Goal: Task Accomplishment & Management: Complete application form

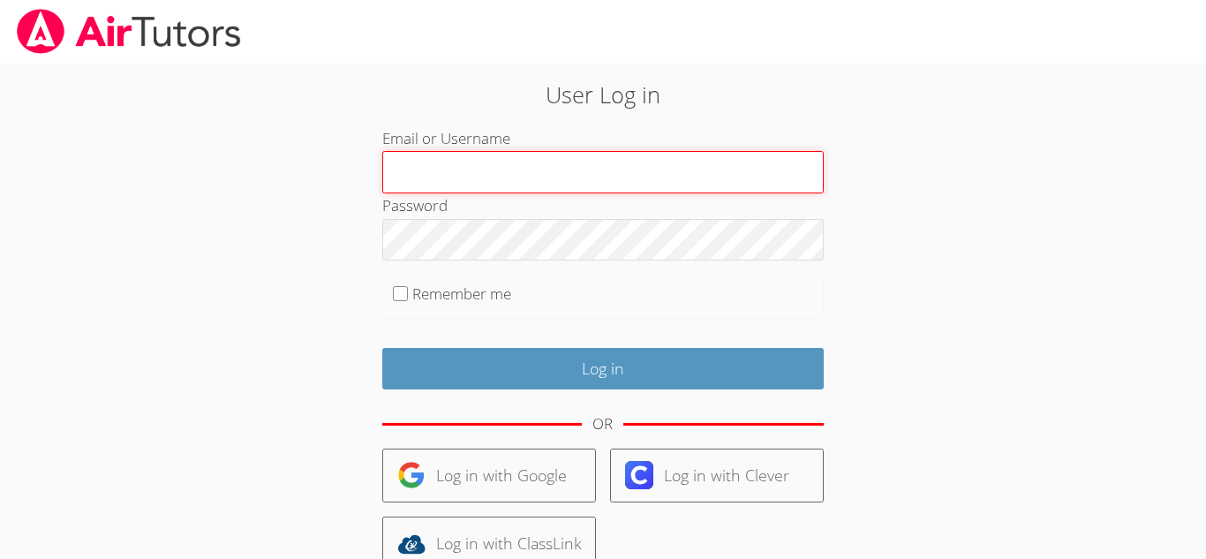
click at [510, 159] on input "Email or Username" at bounding box center [602, 172] width 441 height 42
type input "j.juarez19@lodiusd.org"
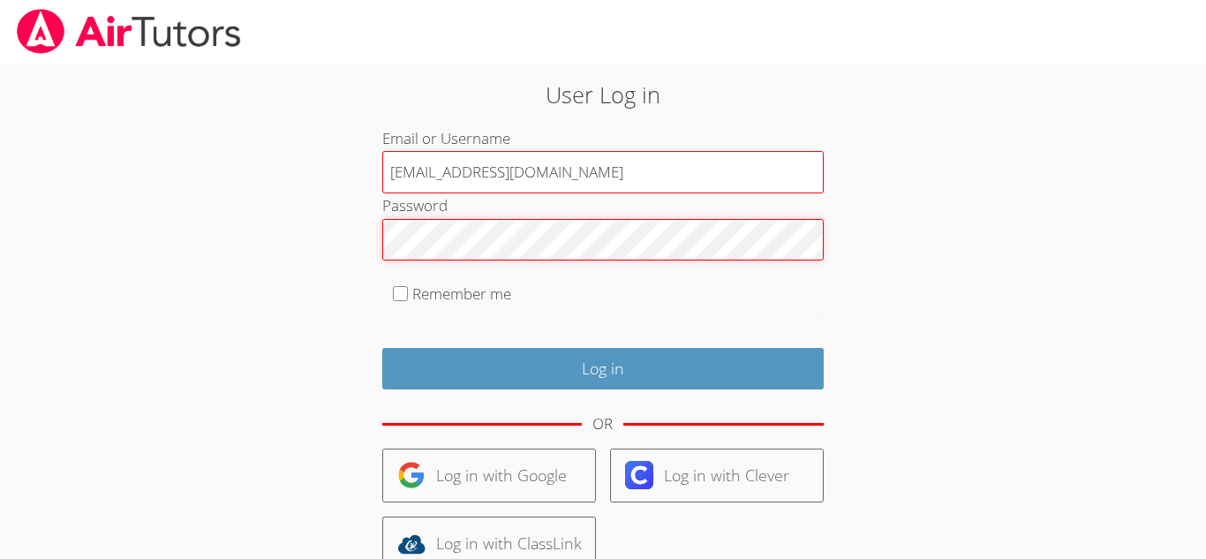
click at [382, 348] on input "Log in" at bounding box center [602, 368] width 441 height 41
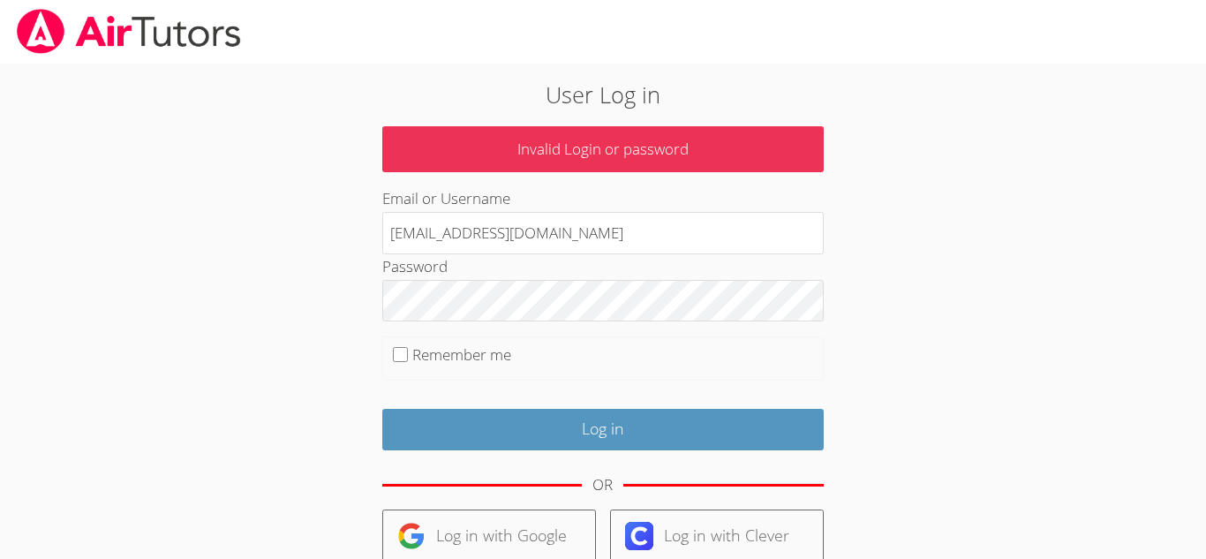
click at [802, 138] on p "Invalid Login or password" at bounding box center [602, 149] width 441 height 47
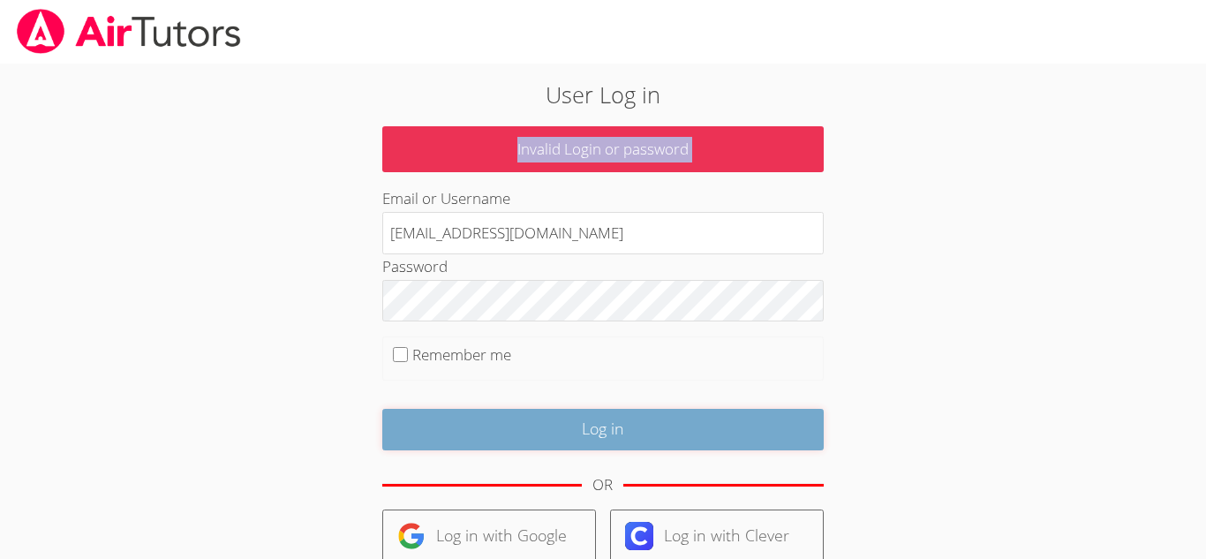
click at [652, 441] on input "Log in" at bounding box center [602, 429] width 441 height 41
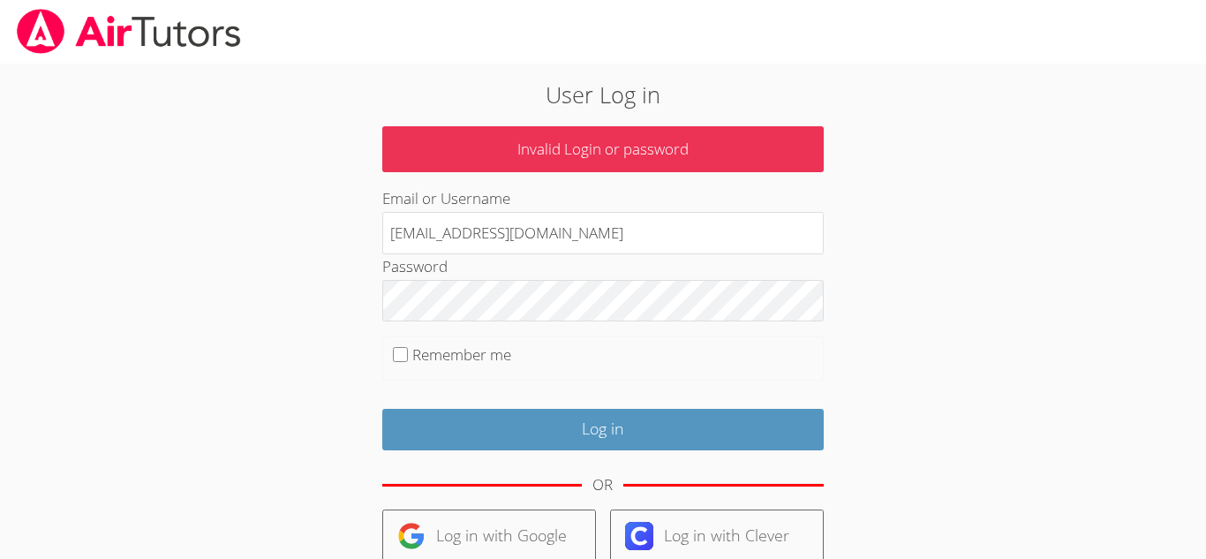
click at [976, 208] on div "User Log in Invalid Login or password Email or Username [EMAIL_ADDRESS][DOMAIN_…" at bounding box center [603, 405] width 905 height 683
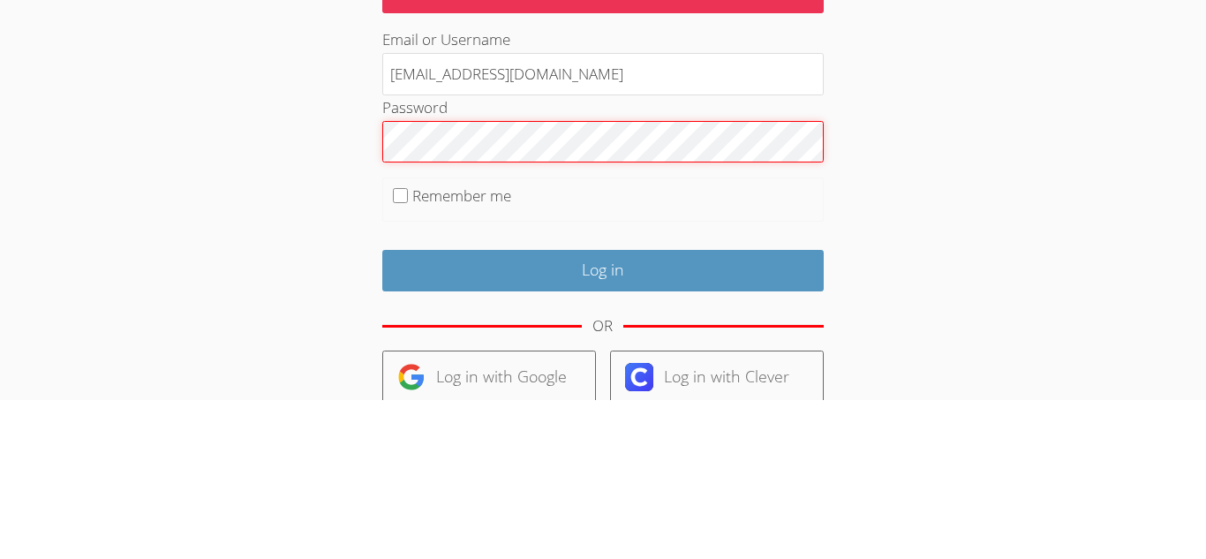
click at [382, 409] on input "Log in" at bounding box center [602, 429] width 441 height 41
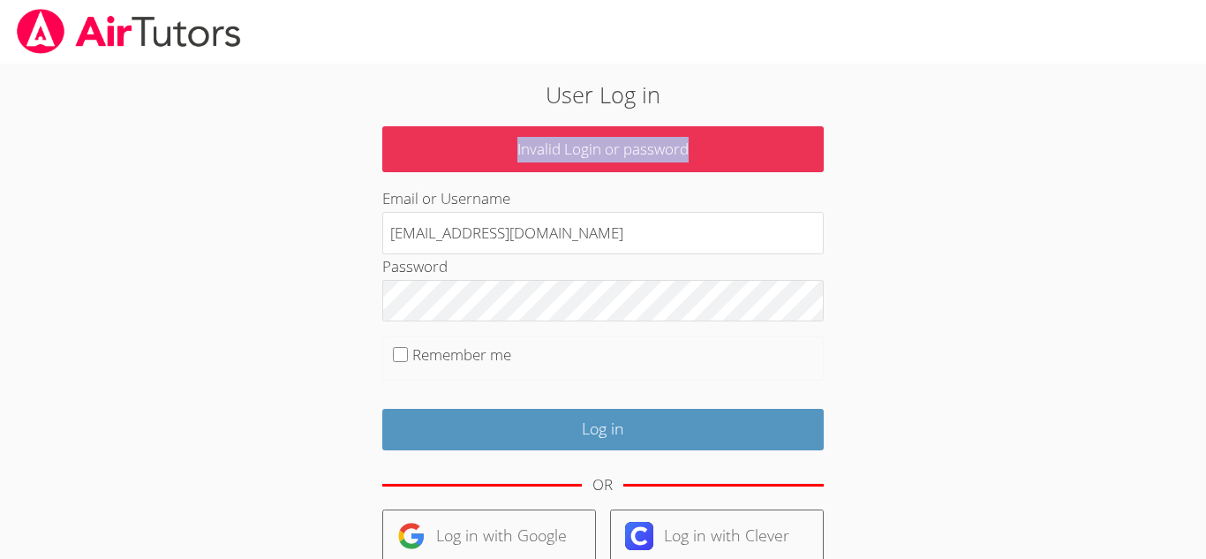
drag, startPoint x: 921, startPoint y: 132, endPoint x: 926, endPoint y: 68, distance: 63.8
click at [926, 68] on div "User Log in Invalid Login or password Email or Username [EMAIL_ADDRESS][DOMAIN_…" at bounding box center [603, 405] width 905 height 683
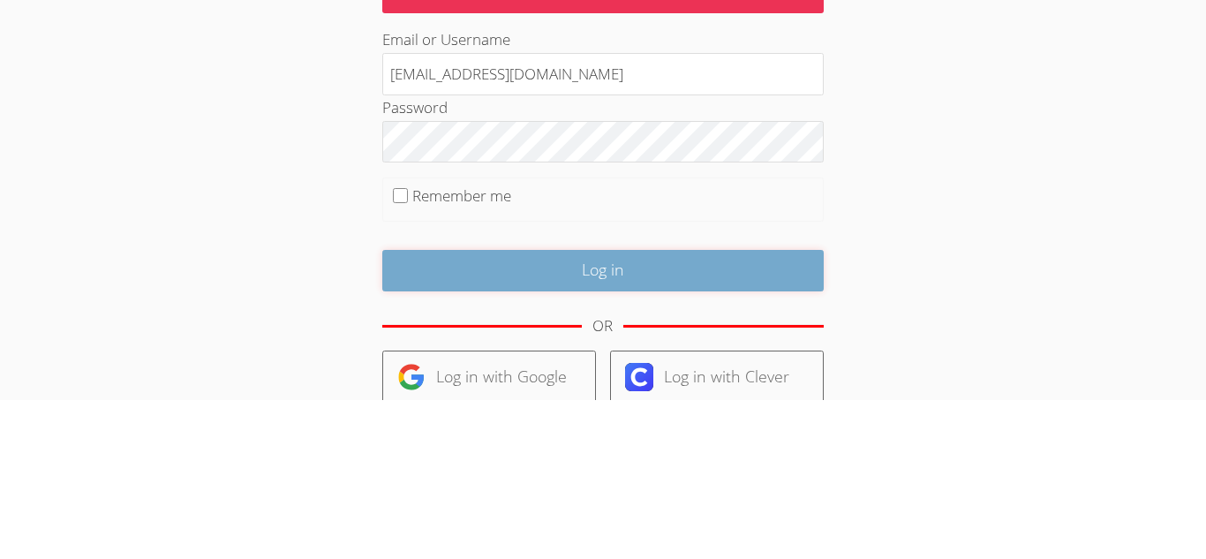
click at [589, 412] on input "Log in" at bounding box center [602, 429] width 441 height 41
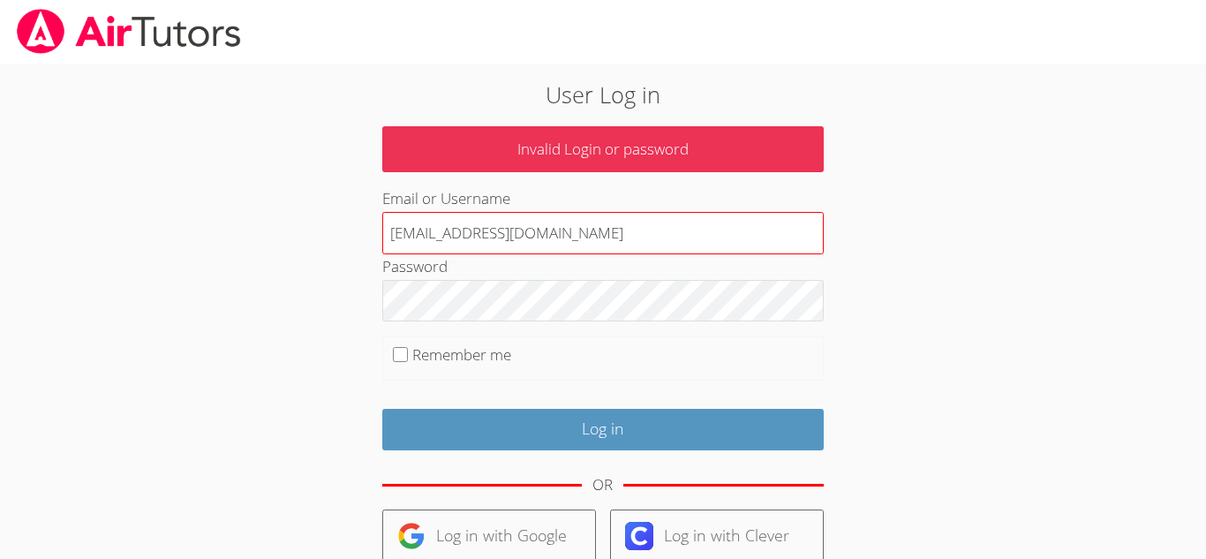
click at [683, 240] on input "j.juarez19@lodiusd.org" at bounding box center [602, 233] width 441 height 42
type input "j.juarez19@lodiusd.org123456"
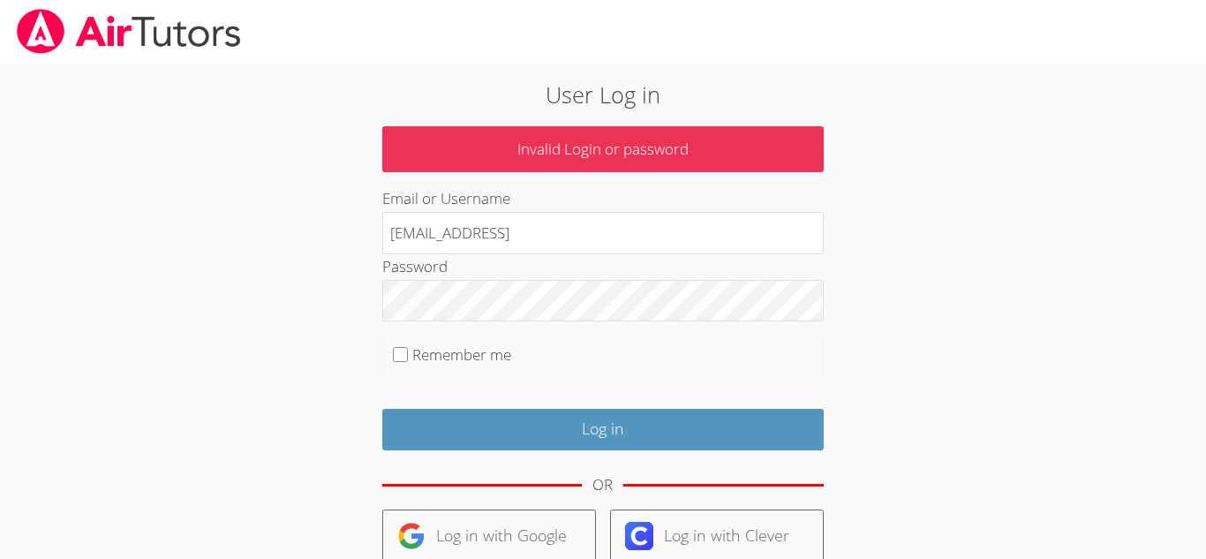
click at [1051, 124] on div "User Log in Invalid Login or password Email or Username j.juarez19@lodiusd.org1…" at bounding box center [603, 405] width 905 height 683
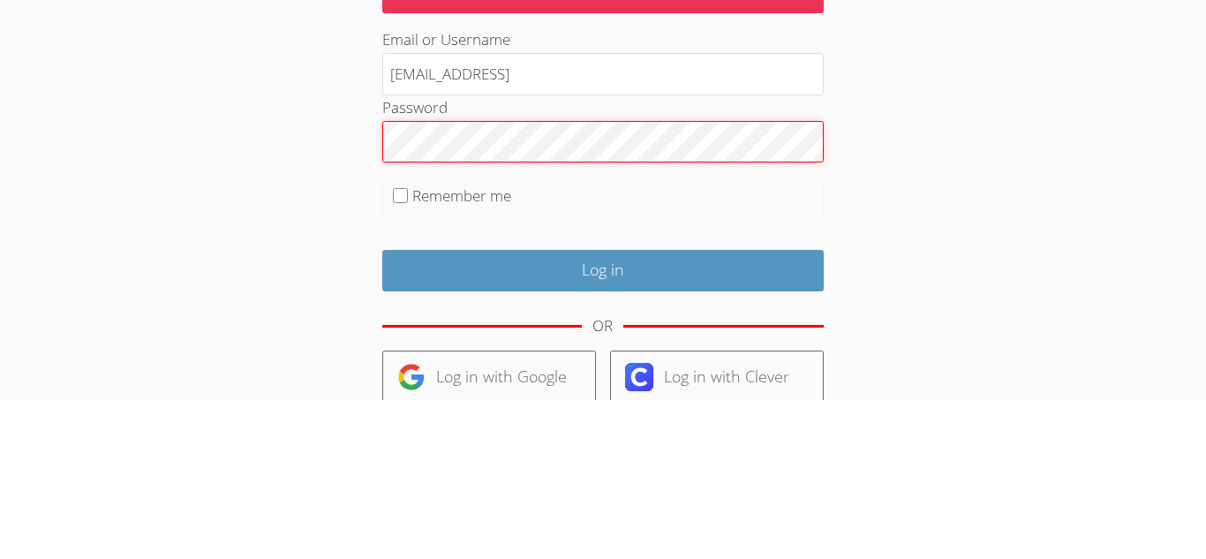
click at [382, 409] on input "Log in" at bounding box center [602, 429] width 441 height 41
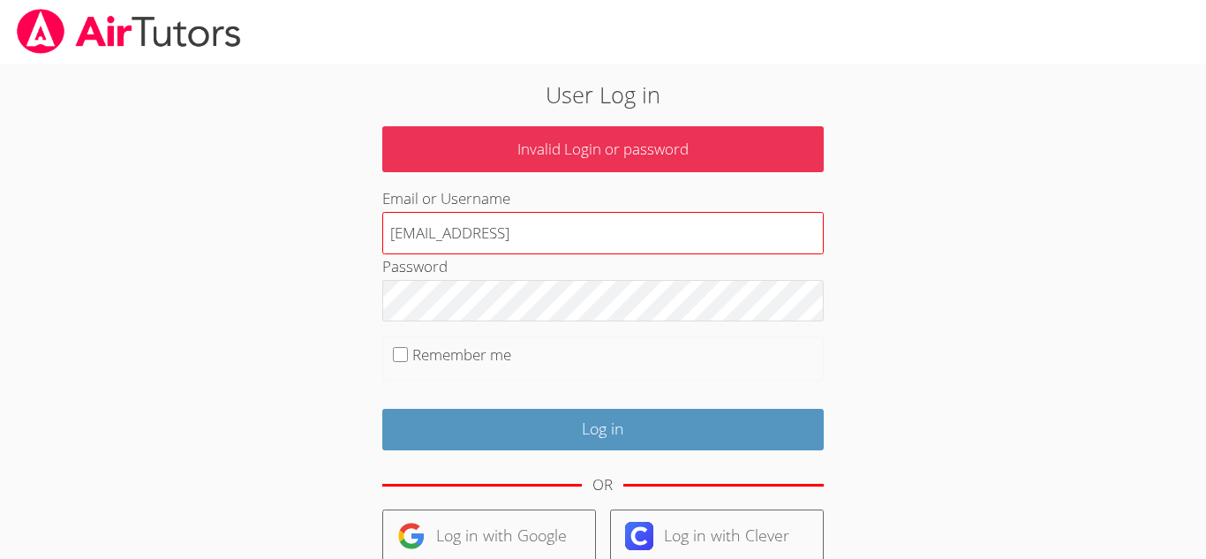
click at [709, 236] on input "[EMAIL_ADDRESS]" at bounding box center [602, 233] width 441 height 42
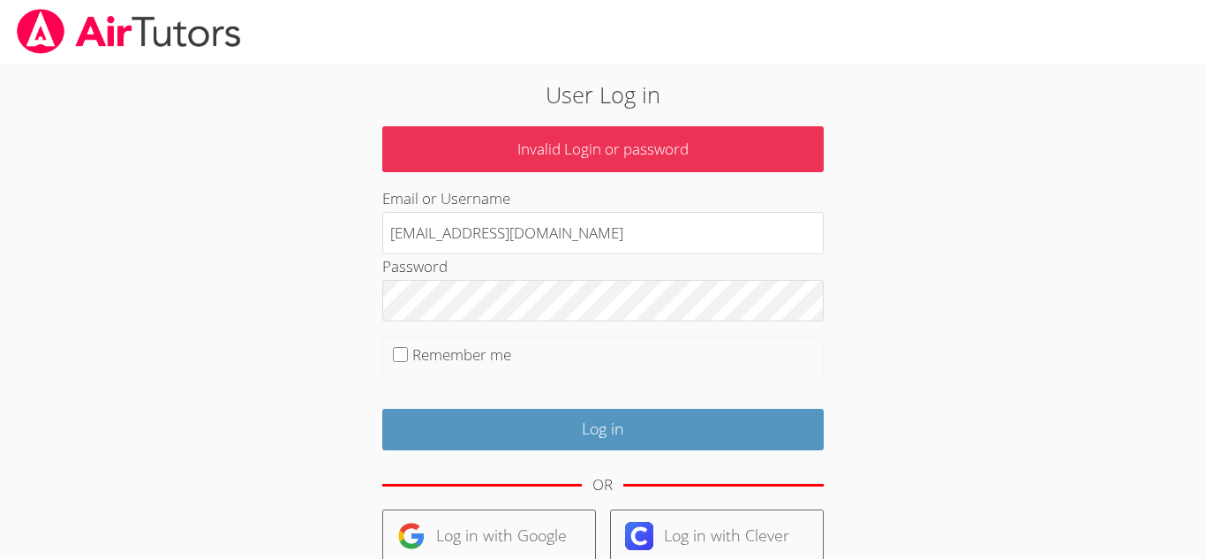
type input "j.juarez19@lodiusd.org"
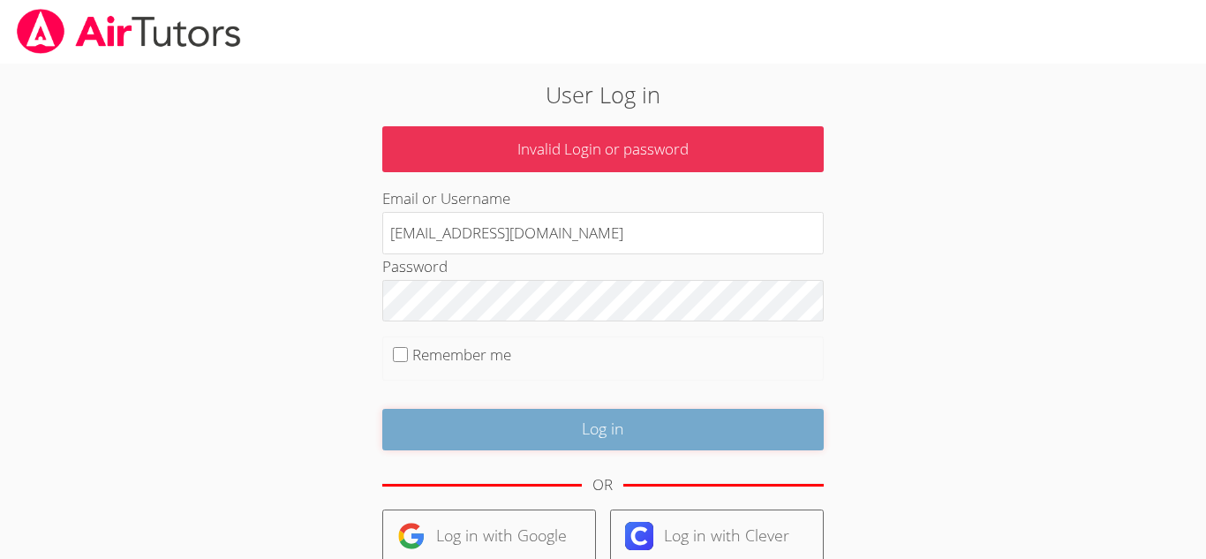
click at [597, 440] on input "Log in" at bounding box center [602, 429] width 441 height 41
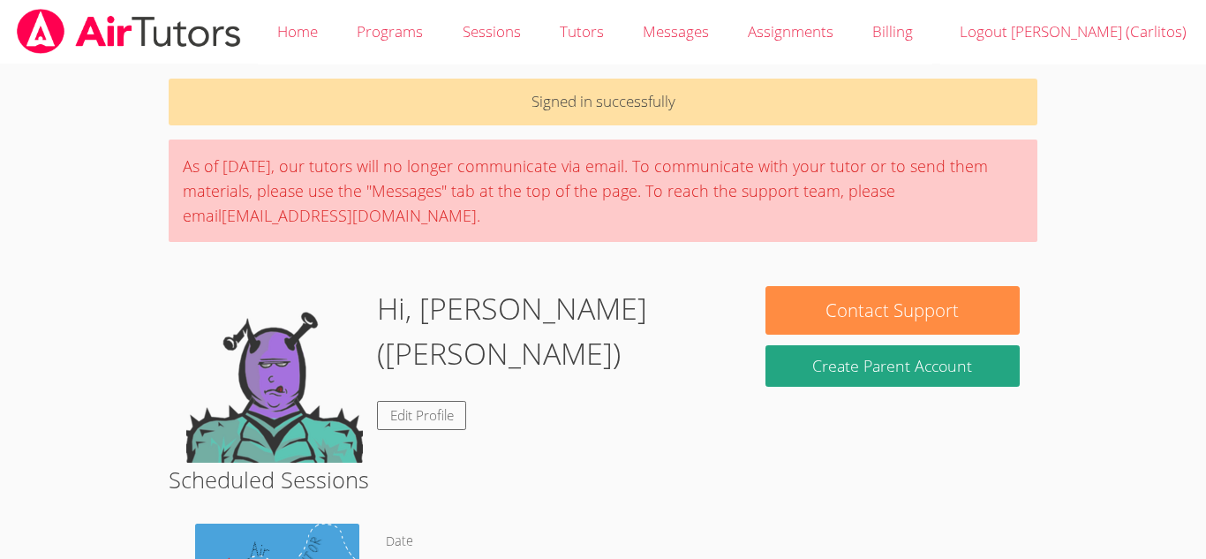
scroll to position [157, 0]
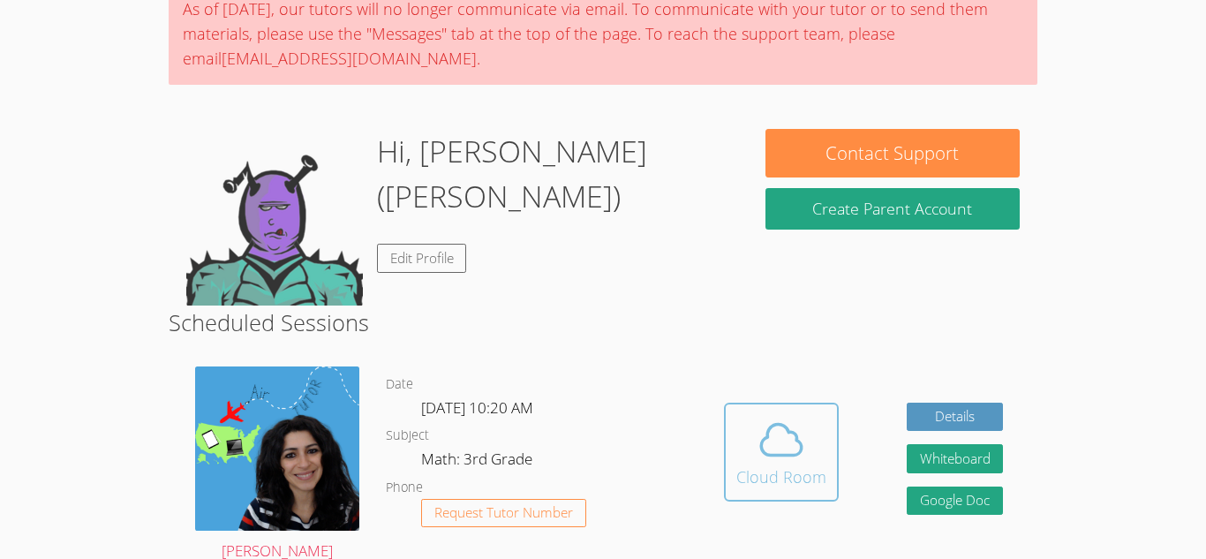
click at [804, 448] on icon at bounding box center [781, 439] width 49 height 49
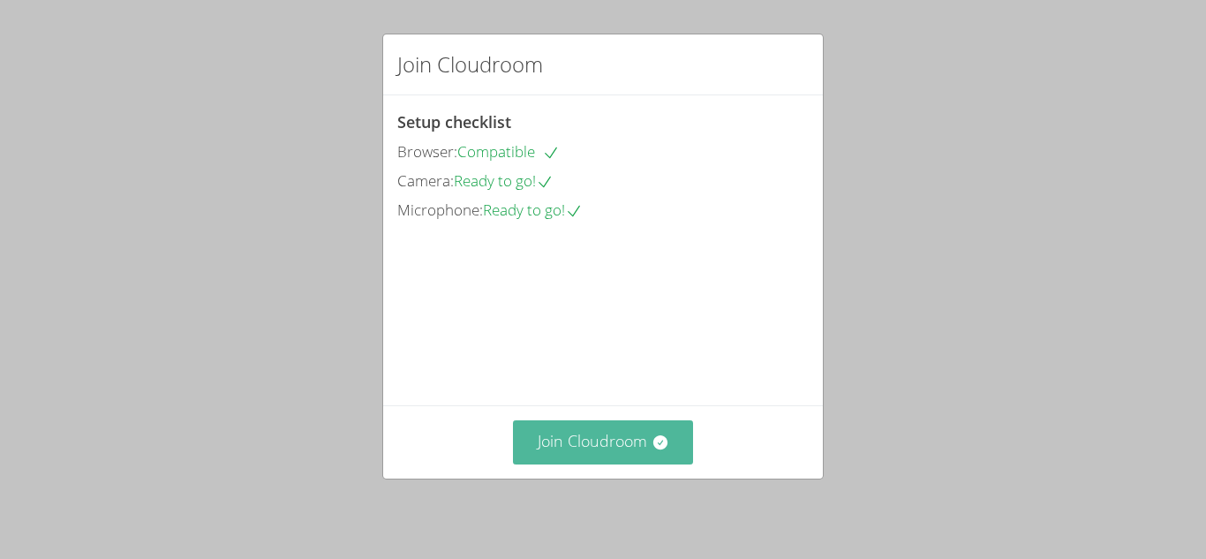
click at [576, 447] on button "Join Cloudroom" at bounding box center [603, 441] width 181 height 43
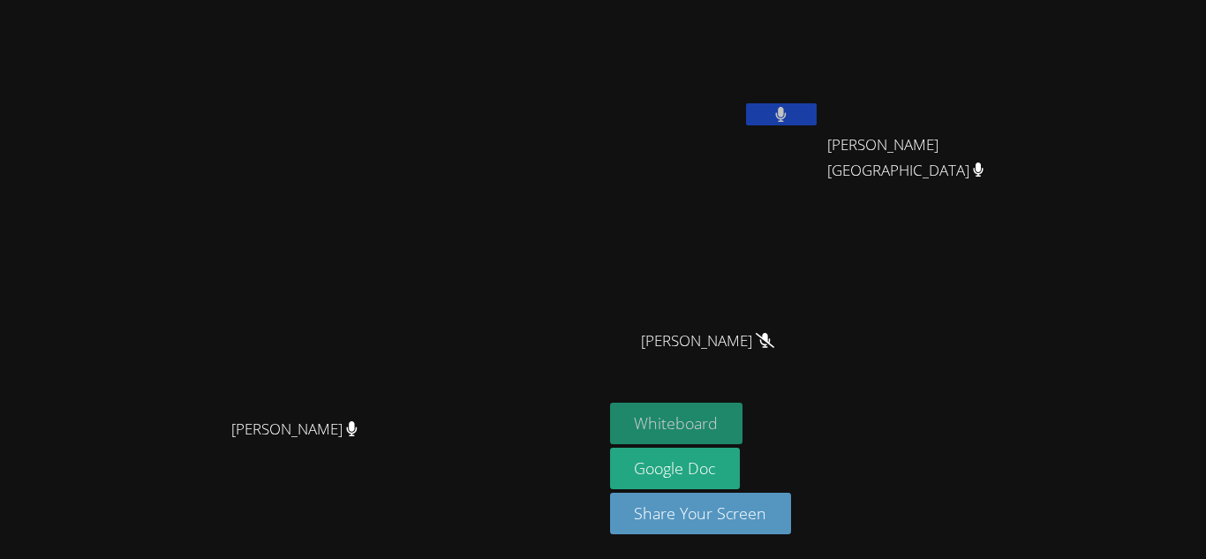
click at [743, 423] on button "Whiteboard" at bounding box center [676, 423] width 133 height 41
click at [743, 430] on button "Whiteboard" at bounding box center [676, 423] width 133 height 41
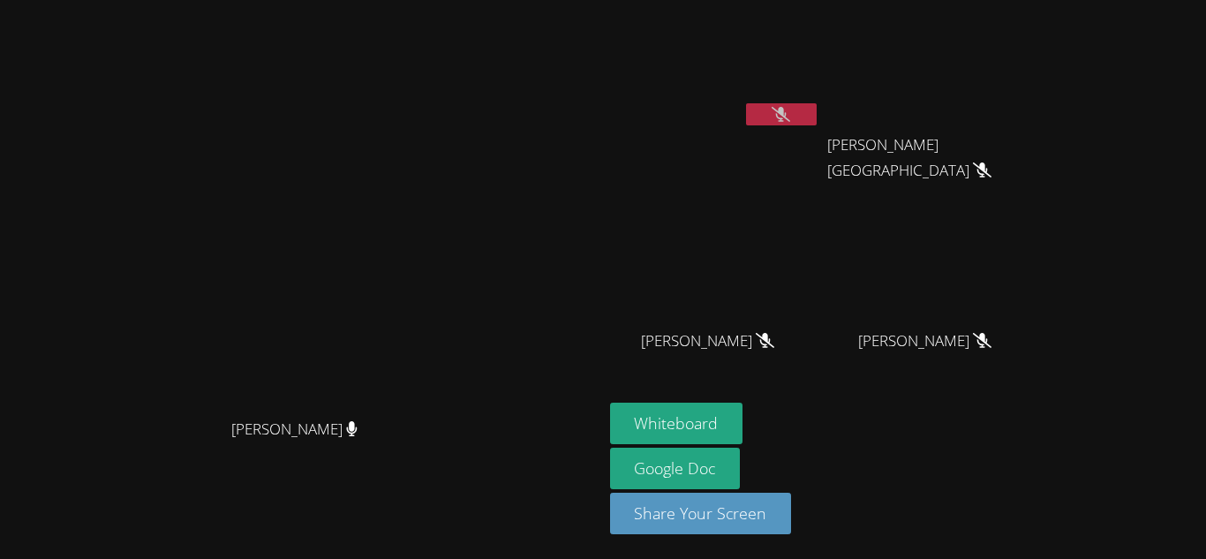
click at [817, 114] on button at bounding box center [781, 114] width 71 height 22
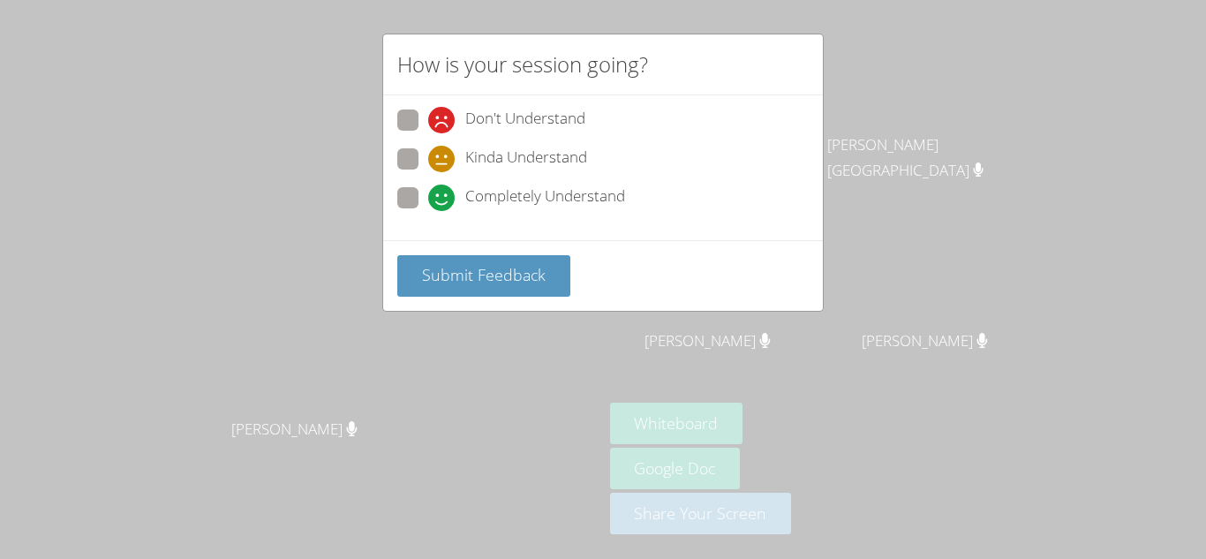
click at [428, 211] on span at bounding box center [428, 211] width 0 height 0
click at [428, 196] on input "Completely Understand" at bounding box center [435, 194] width 15 height 15
radio input "true"
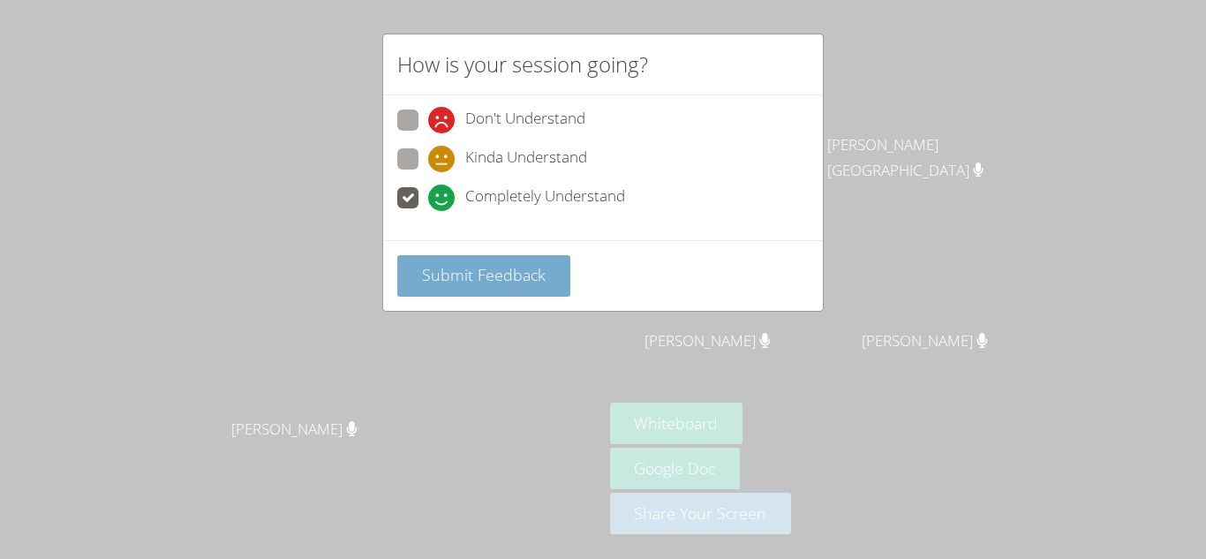
click at [470, 290] on button "Submit Feedback" at bounding box center [483, 275] width 173 height 41
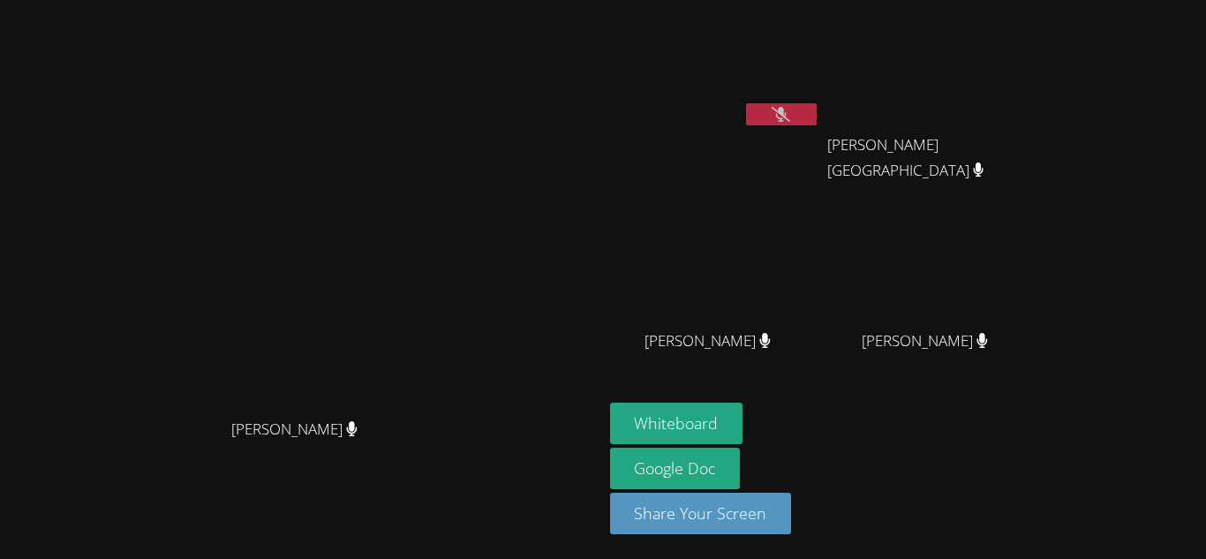
click at [433, 290] on video at bounding box center [301, 244] width 265 height 331
click at [817, 118] on button at bounding box center [781, 114] width 71 height 22
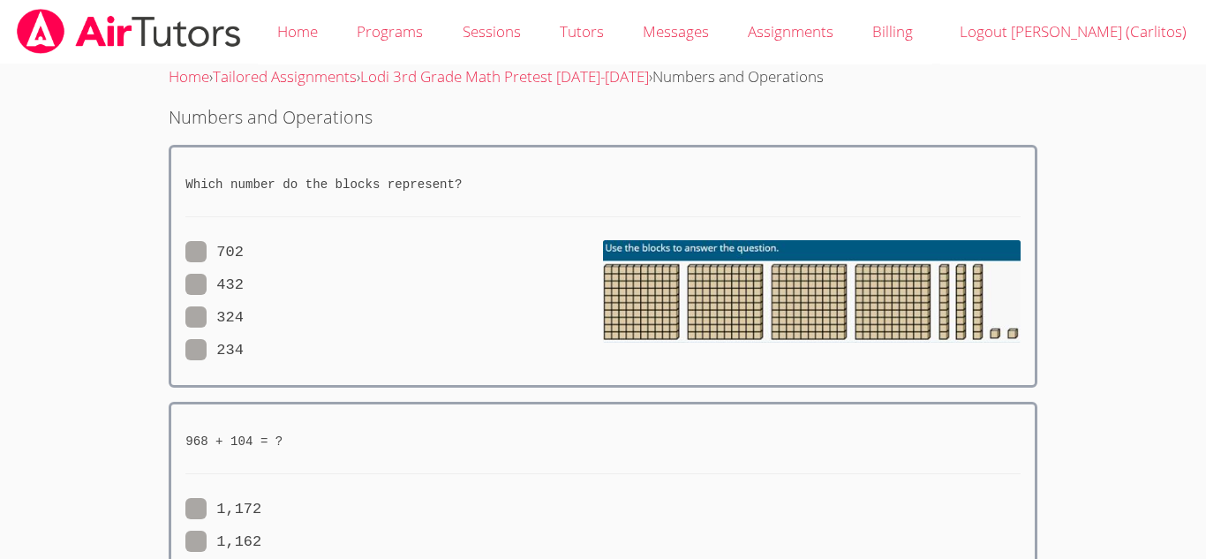
click at [244, 253] on span at bounding box center [244, 252] width 0 height 17
click at [244, 253] on input "702" at bounding box center [251, 248] width 15 height 15
radio input "true"
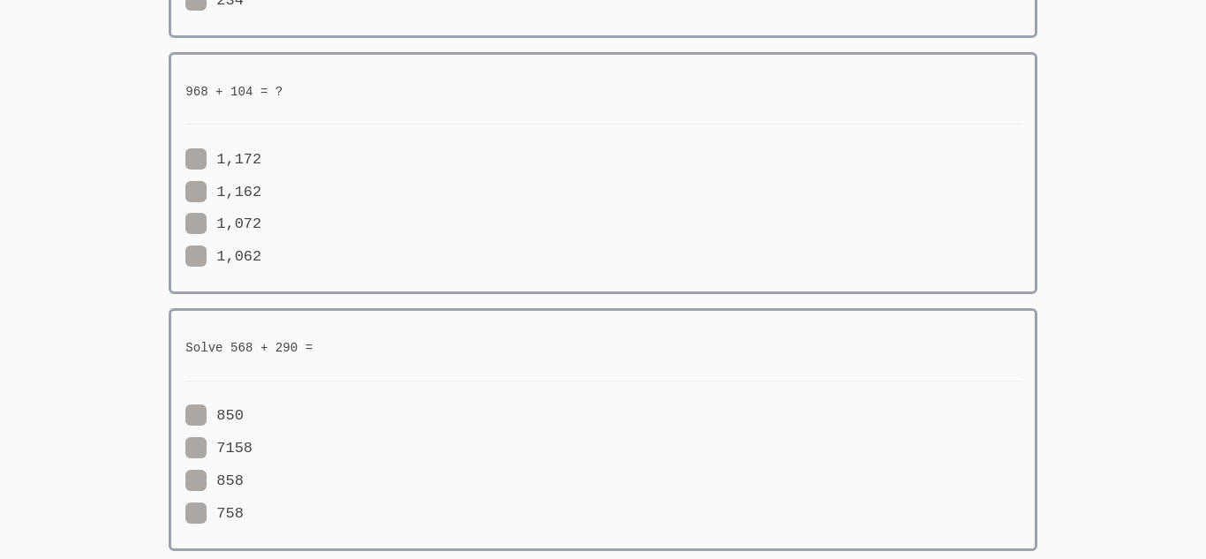
scroll to position [353, 0]
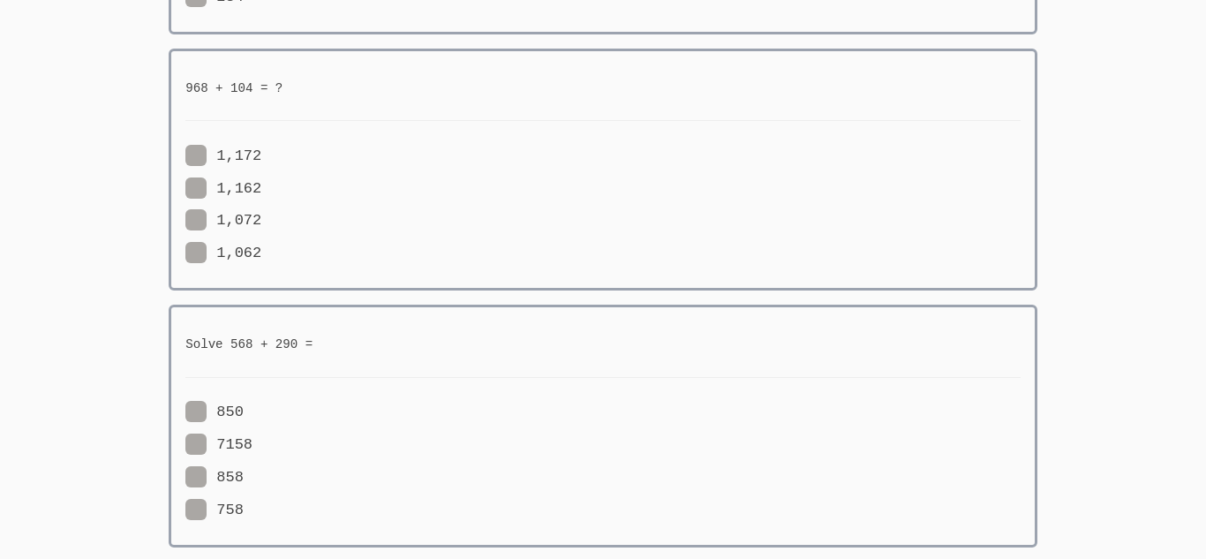
click at [261, 254] on span at bounding box center [261, 253] width 0 height 17
click at [261, 254] on input "1,062" at bounding box center [268, 249] width 15 height 15
radio input "true"
click at [252, 448] on span at bounding box center [252, 444] width 0 height 17
click at [252, 448] on input "7158" at bounding box center [259, 440] width 15 height 15
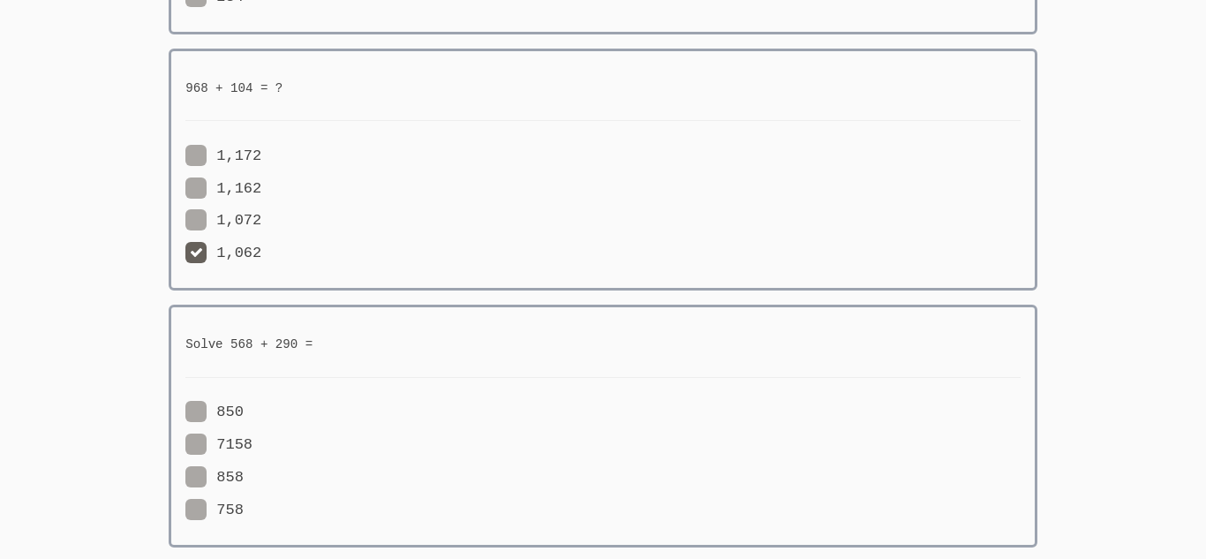
radio input "true"
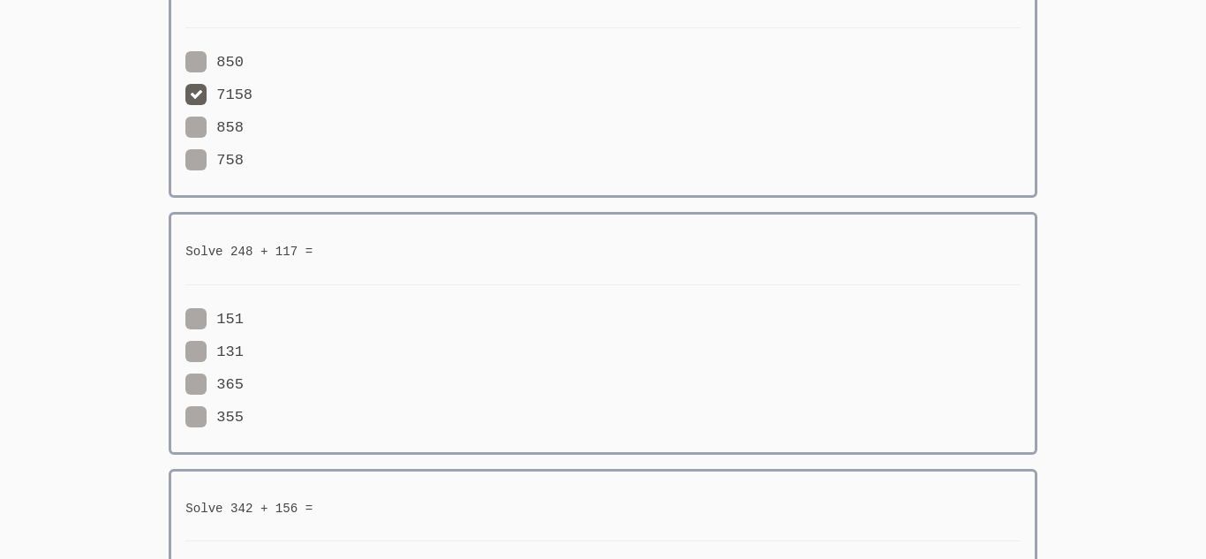
scroll to position [706, 0]
click at [229, 378] on label "365" at bounding box center [214, 381] width 58 height 23
click at [244, 378] on input "365" at bounding box center [251, 377] width 15 height 15
radio input "true"
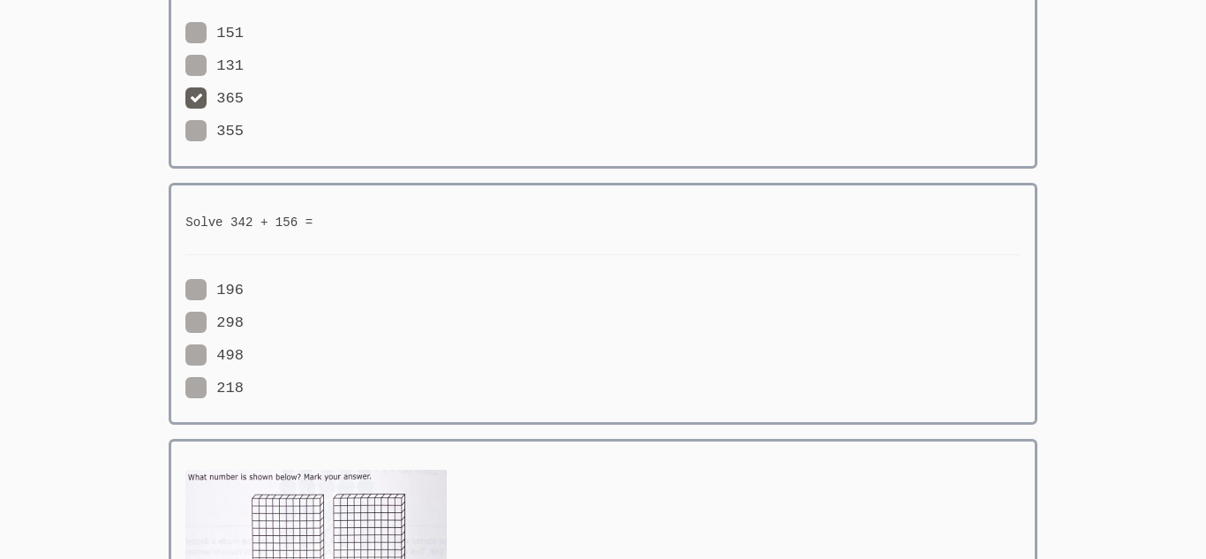
scroll to position [1024, 0]
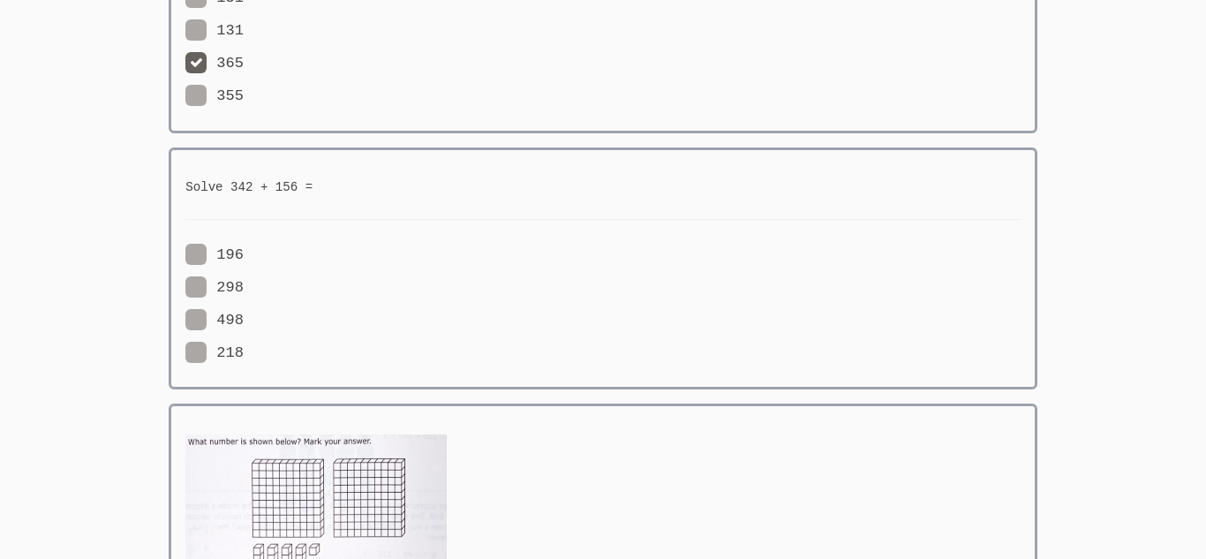
click at [244, 254] on span at bounding box center [244, 254] width 0 height 17
click at [244, 254] on input "196" at bounding box center [251, 251] width 15 height 15
radio input "true"
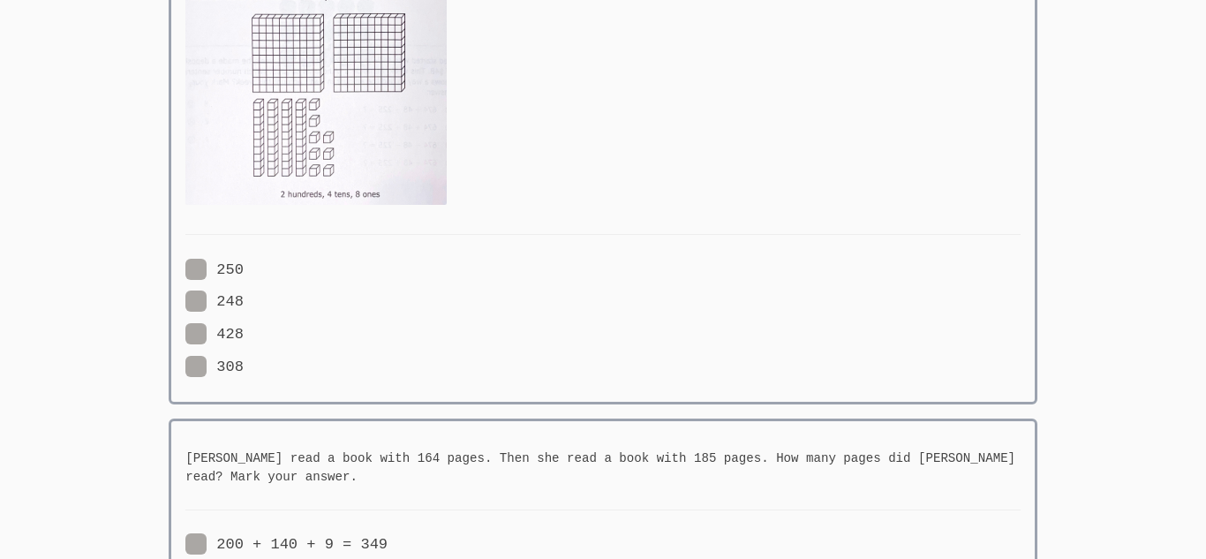
scroll to position [1464, 0]
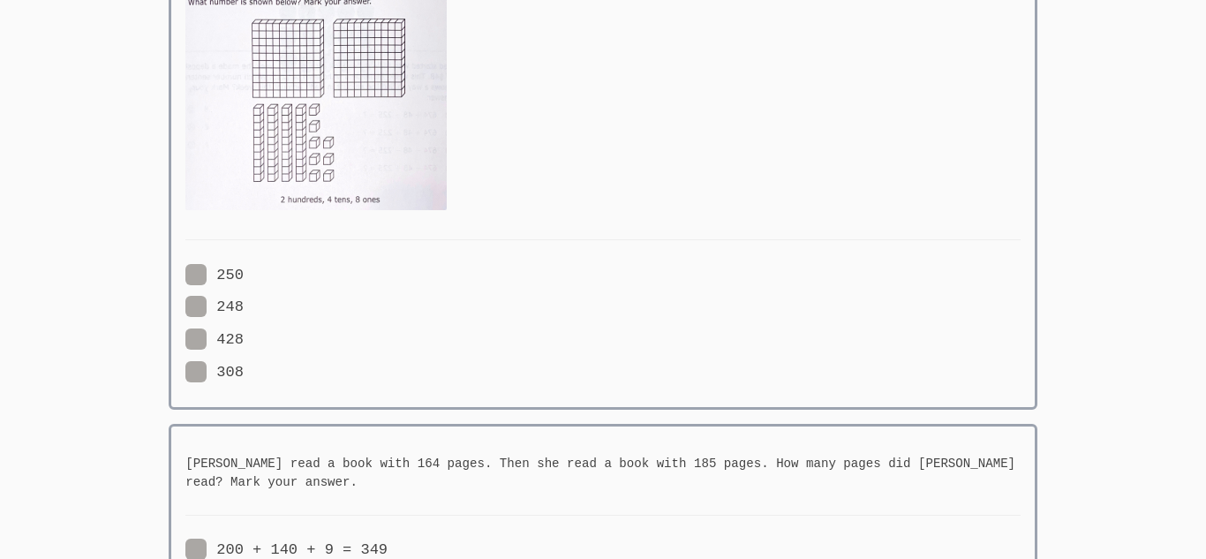
click at [244, 309] on span at bounding box center [244, 306] width 0 height 17
click at [244, 309] on input "248" at bounding box center [251, 303] width 15 height 15
radio input "true"
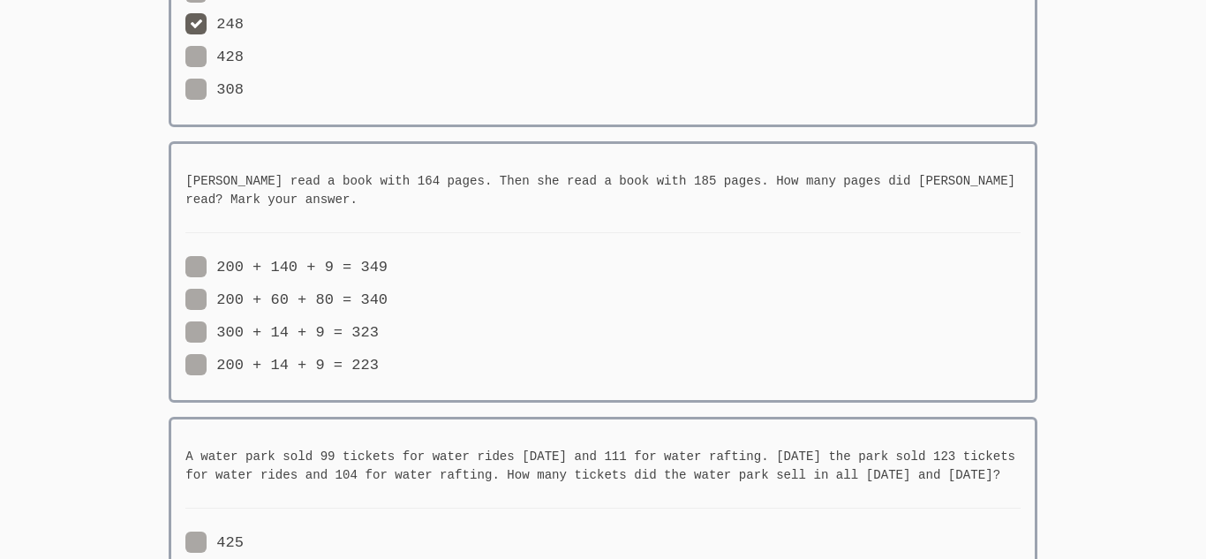
scroll to position [1711, 0]
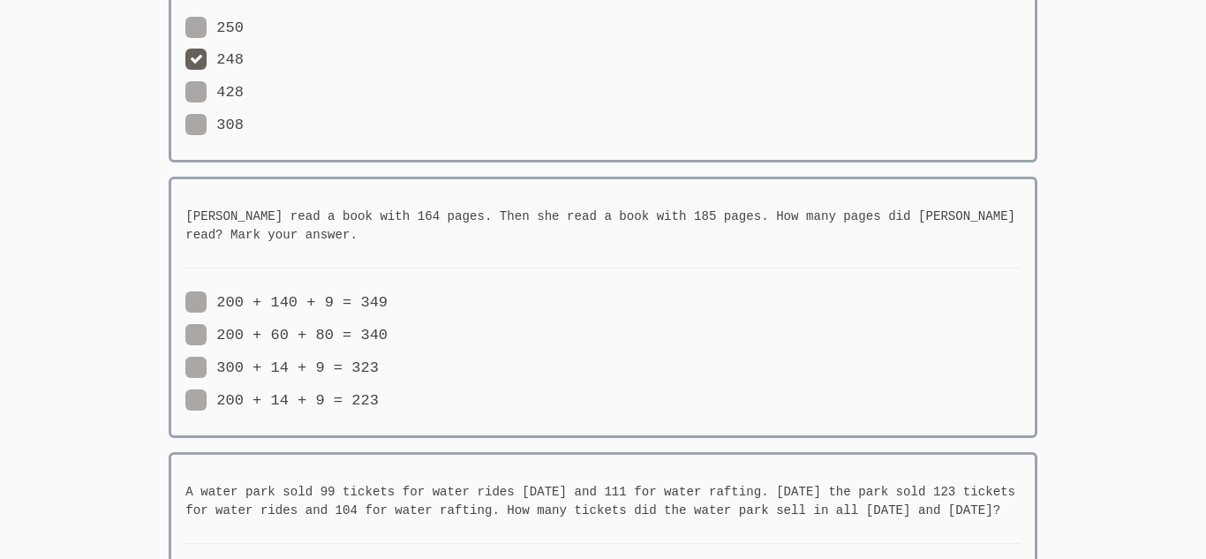
click at [388, 328] on span at bounding box center [388, 335] width 0 height 17
click at [388, 328] on input "200 + 60 + 80 = 340" at bounding box center [395, 331] width 15 height 15
radio input "true"
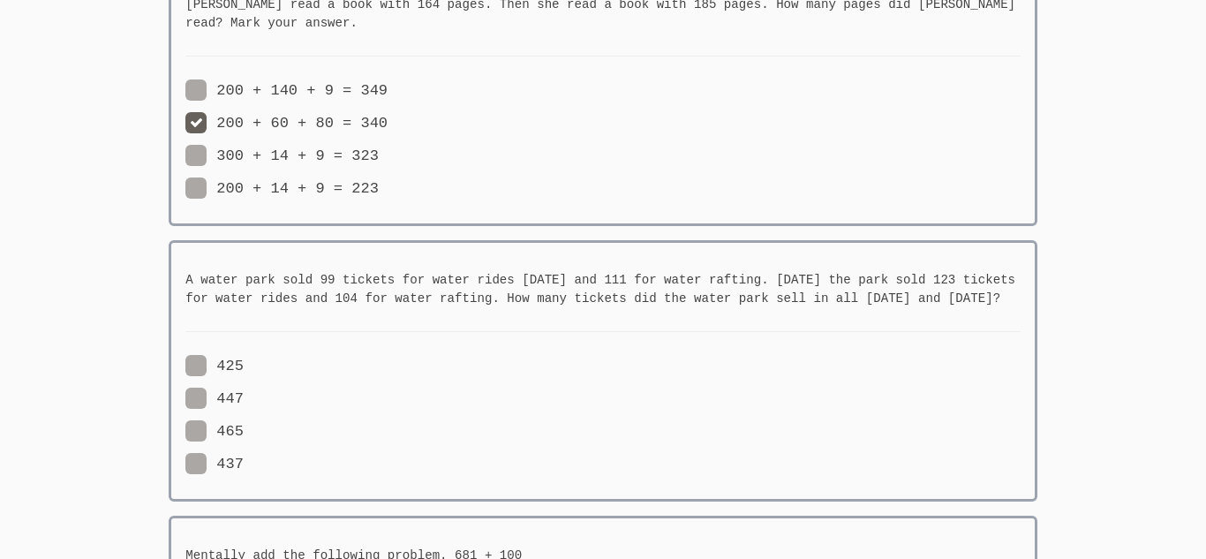
scroll to position [1958, 0]
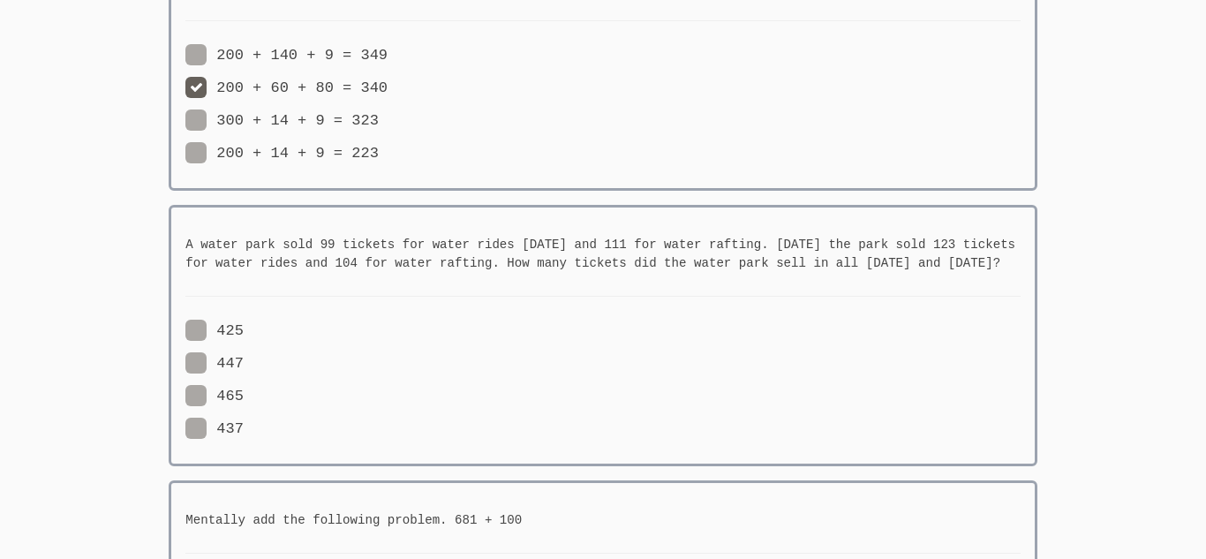
click at [187, 408] on div "465" at bounding box center [394, 397] width 418 height 26
click at [244, 396] on span at bounding box center [244, 396] width 0 height 17
click at [244, 396] on input "465" at bounding box center [251, 392] width 15 height 15
radio input "true"
click at [244, 357] on span at bounding box center [244, 363] width 0 height 17
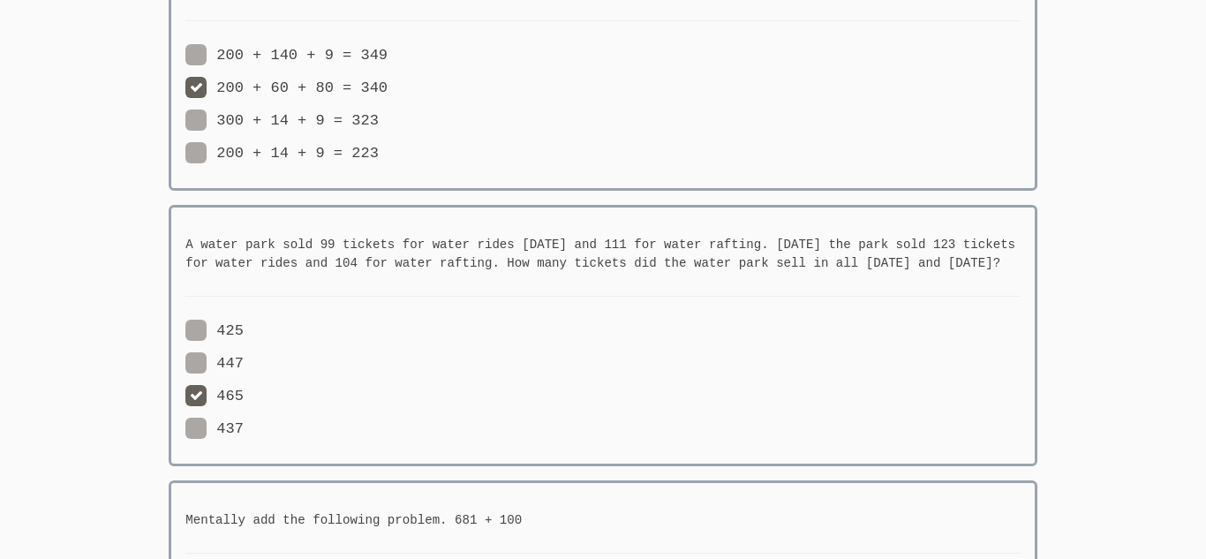
click at [244, 357] on input "447" at bounding box center [251, 359] width 15 height 15
radio input "true"
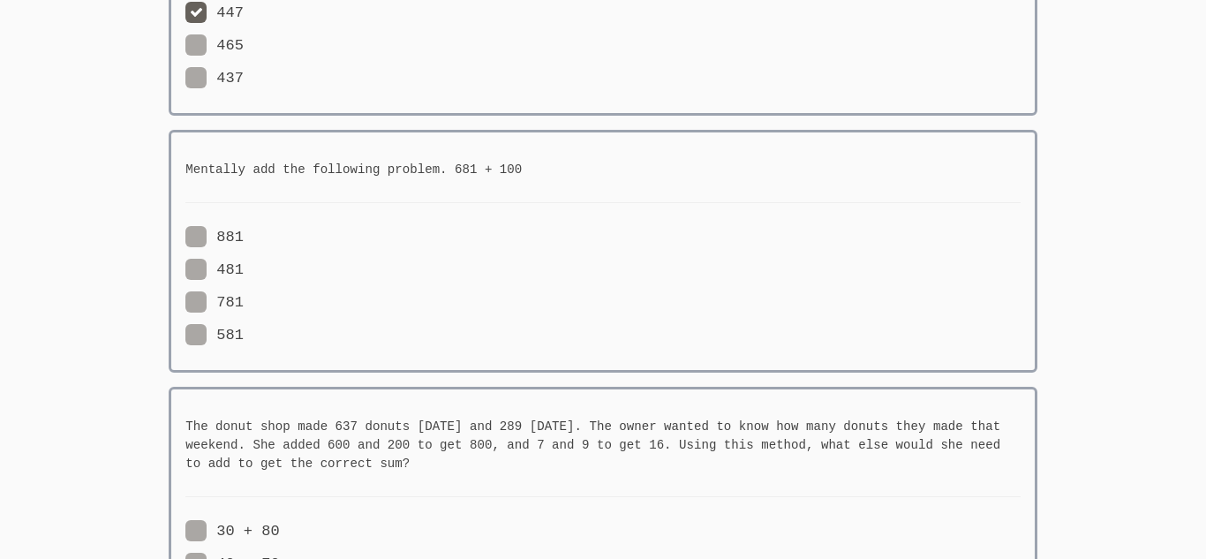
scroll to position [2311, 0]
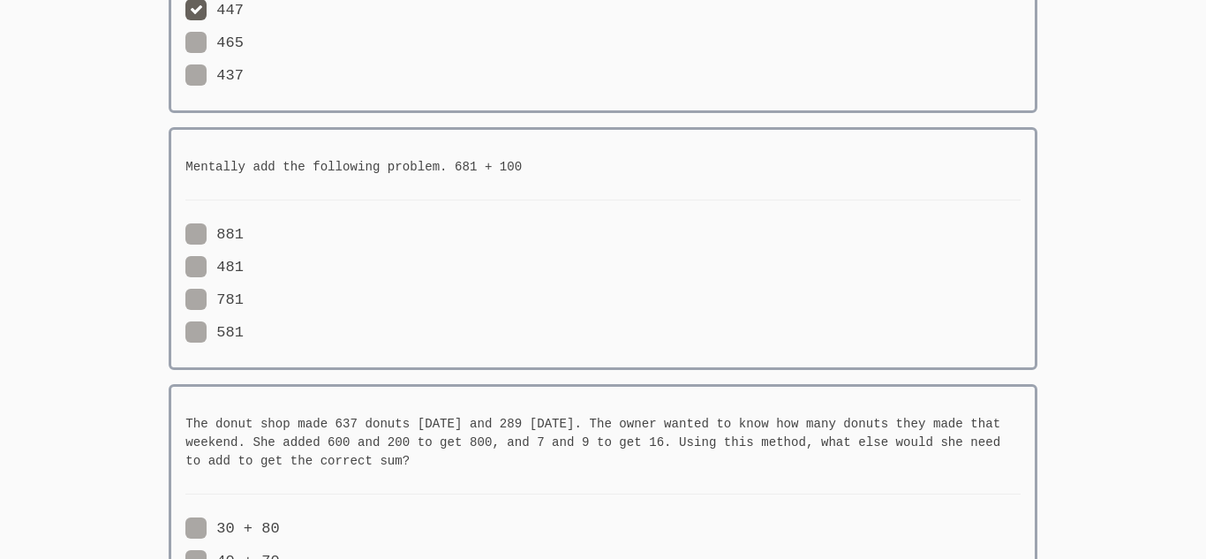
click at [244, 236] on span at bounding box center [244, 234] width 0 height 17
click at [244, 236] on input "881" at bounding box center [251, 230] width 15 height 15
radio input "true"
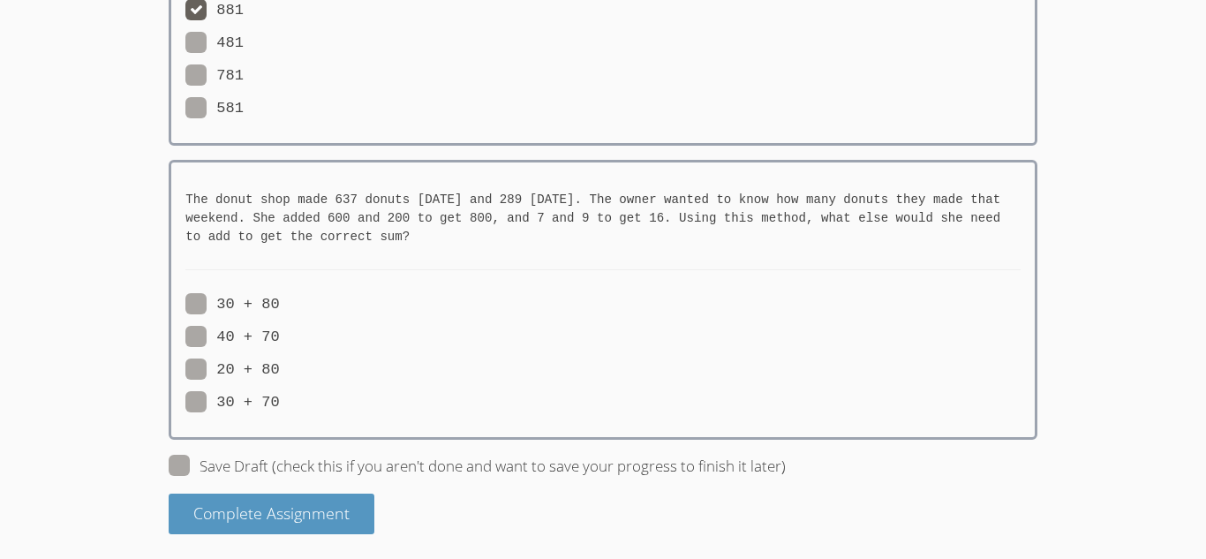
scroll to position [2536, 0]
click at [280, 369] on span at bounding box center [280, 368] width 0 height 17
click at [280, 369] on input "20 + 80" at bounding box center [287, 365] width 15 height 15
radio input "true"
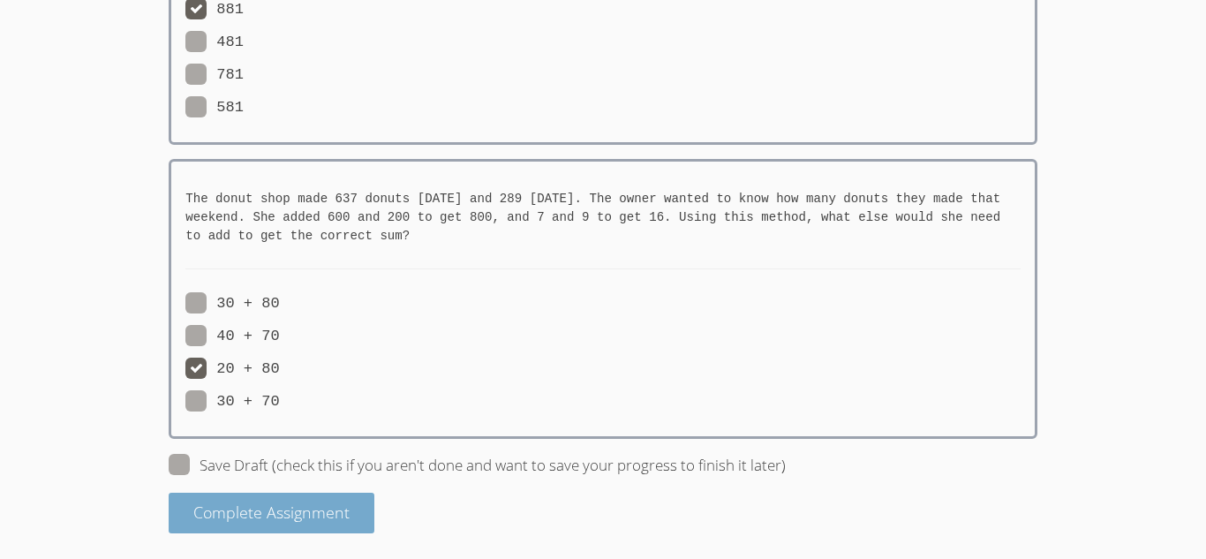
click at [215, 508] on span "Complete Assignment" at bounding box center [271, 511] width 156 height 21
